Goal: Check status: Check status

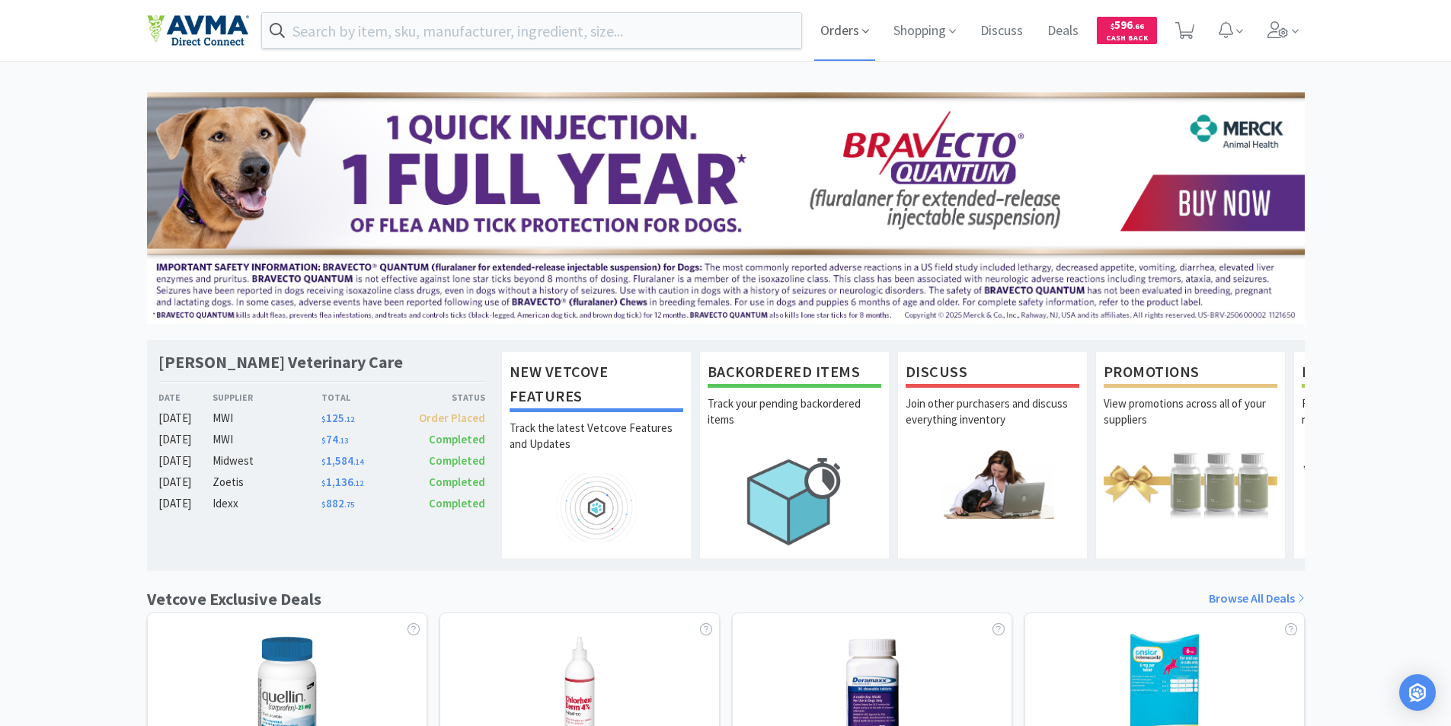
click at [835, 28] on span "Orders" at bounding box center [844, 30] width 61 height 61
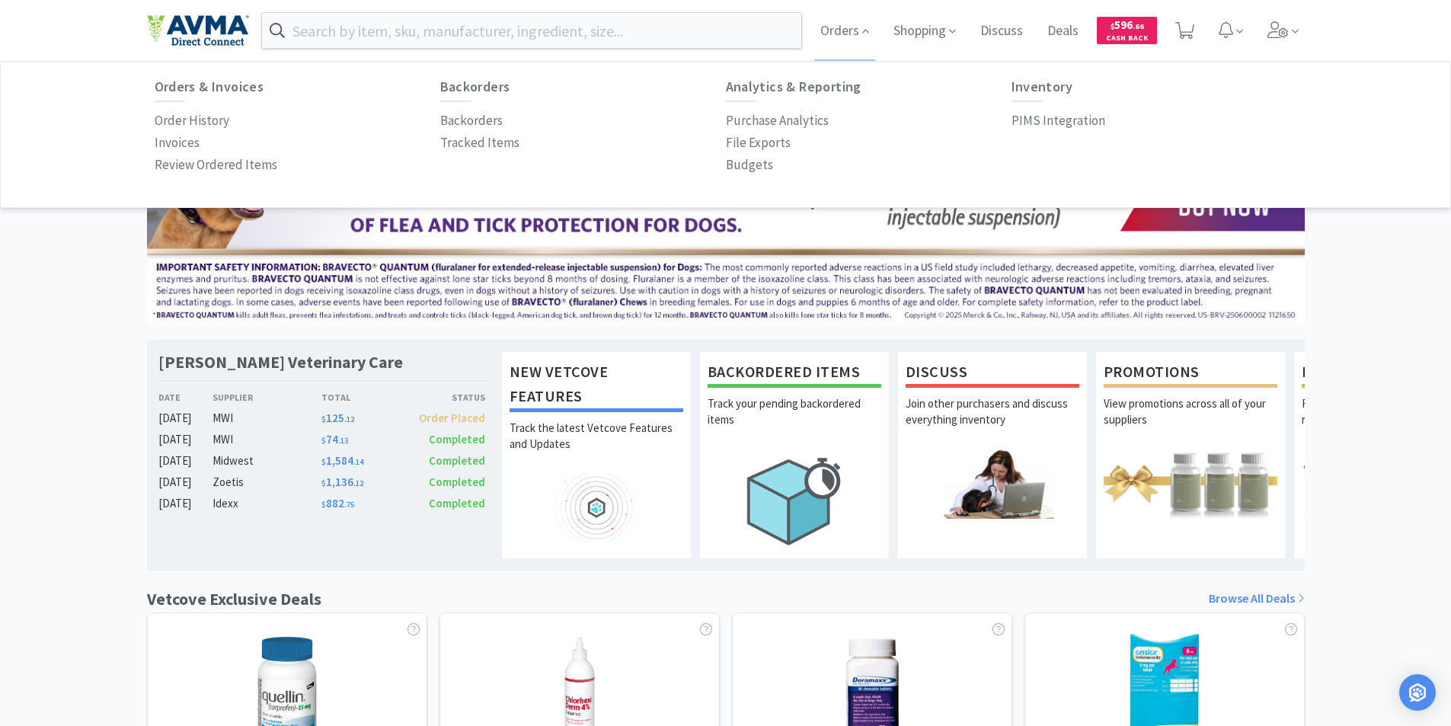
drag, startPoint x: 171, startPoint y: 117, endPoint x: 437, endPoint y: 182, distance: 273.1
click at [172, 117] on p "Order History" at bounding box center [192, 120] width 75 height 21
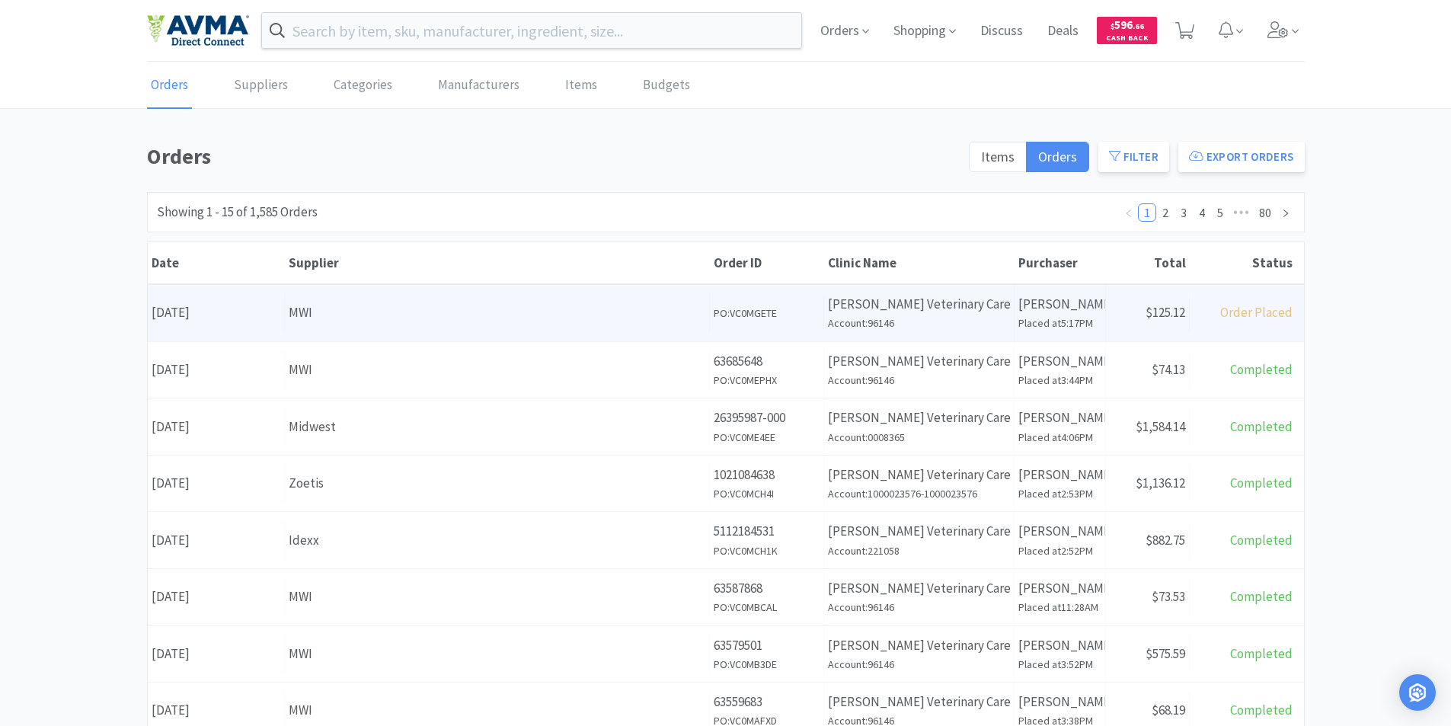
click at [188, 312] on div "Date [DATE]" at bounding box center [216, 312] width 137 height 39
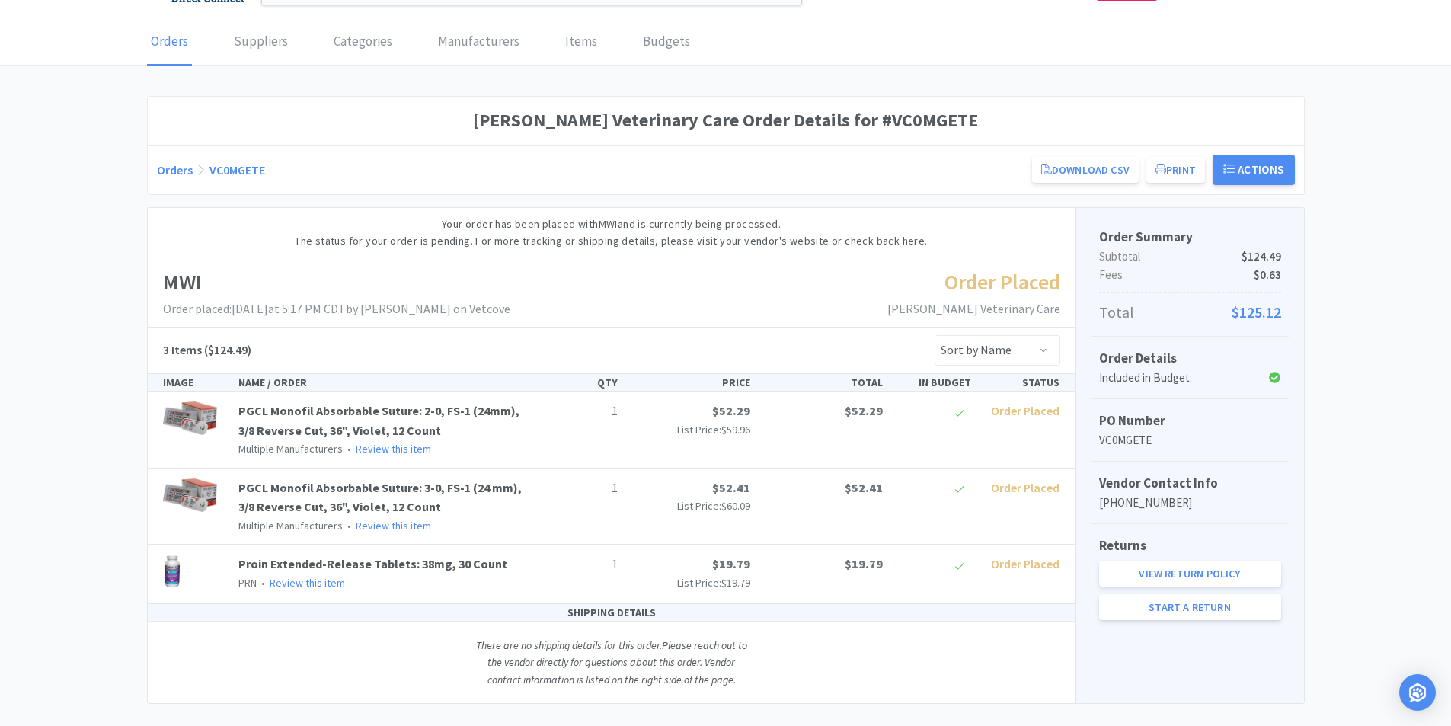
scroll to position [67, 0]
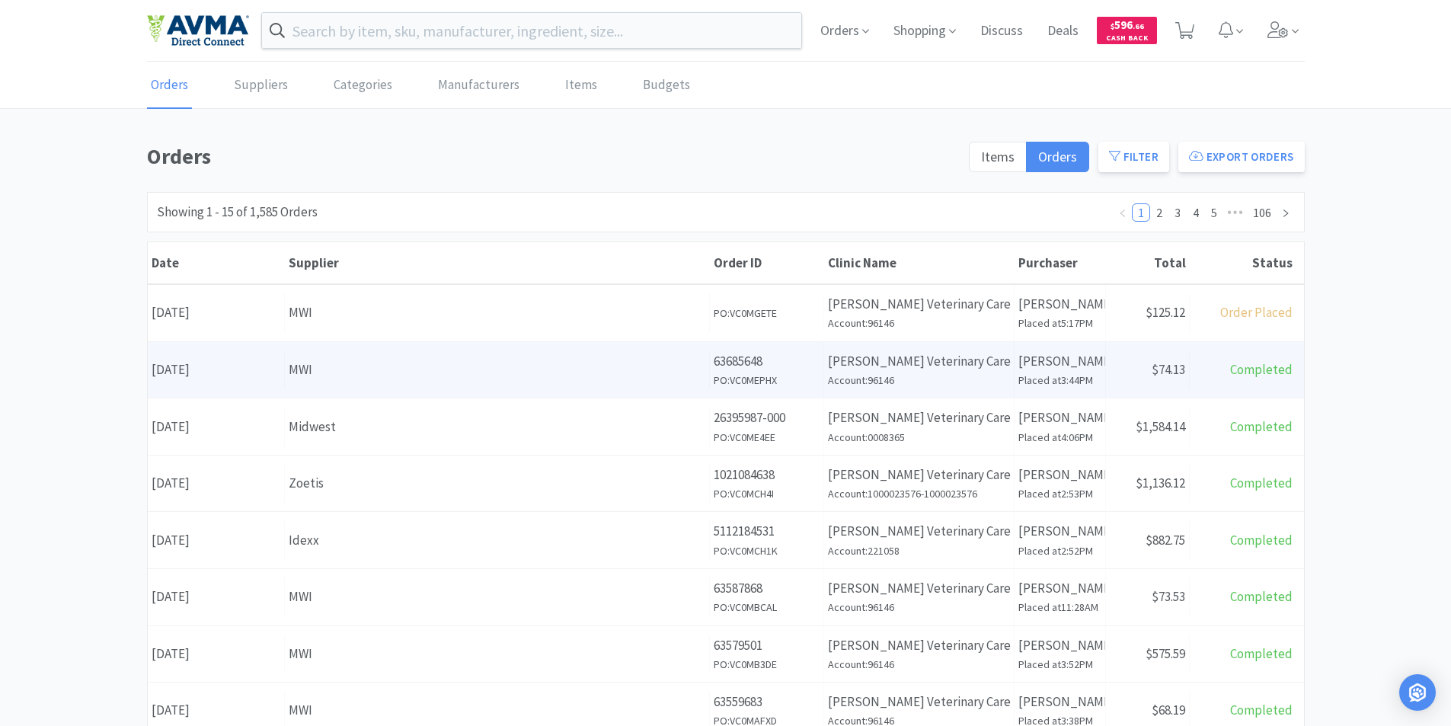
click at [202, 367] on div "Date [DATE]" at bounding box center [216, 369] width 137 height 39
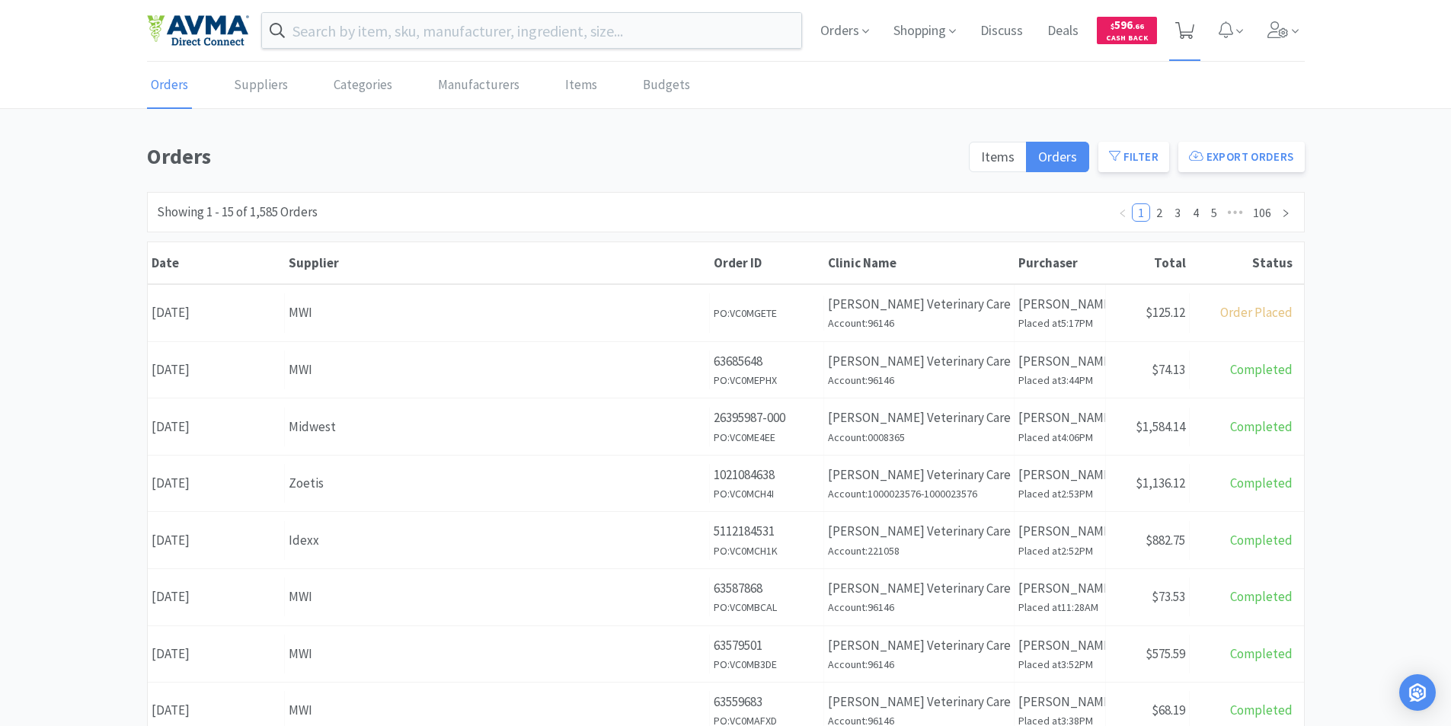
click at [1184, 25] on icon at bounding box center [1185, 30] width 19 height 17
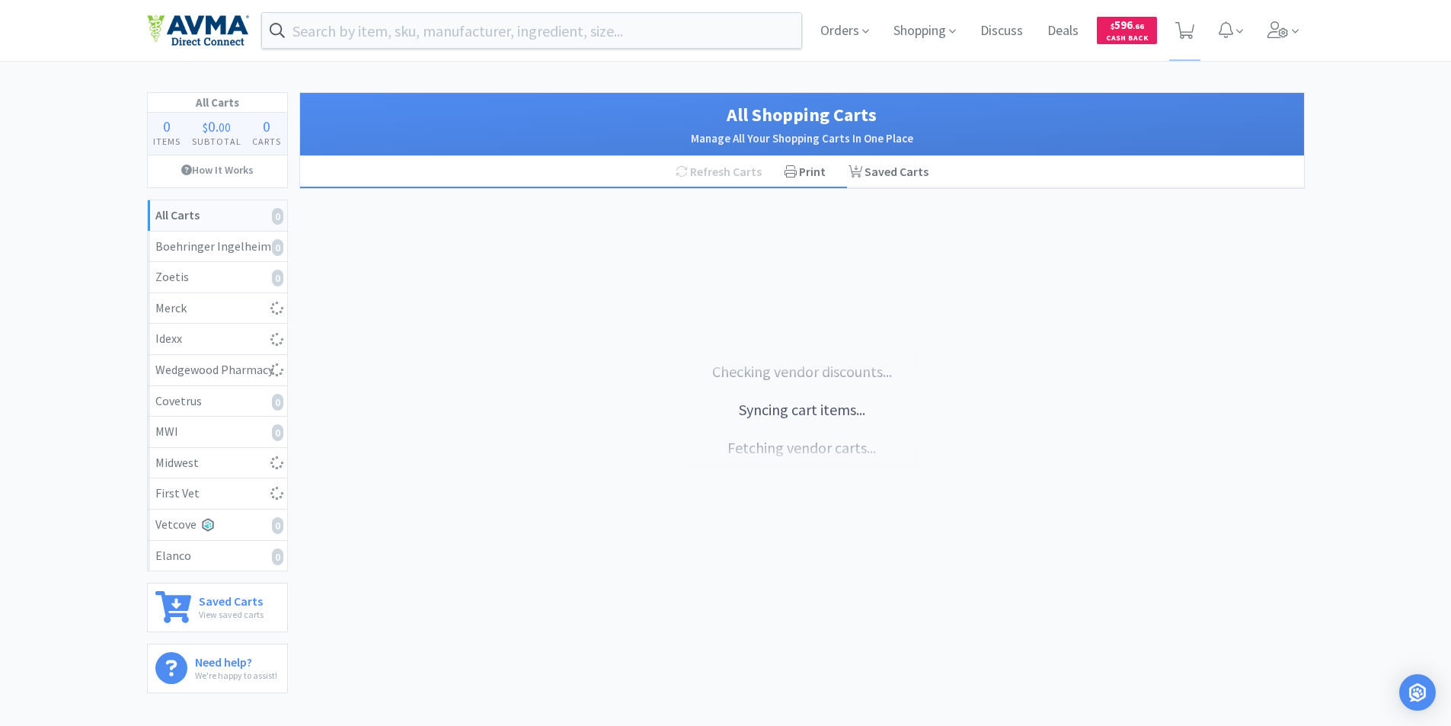
select select "1"
select select "3"
select select "1"
